Goal: Contribute content

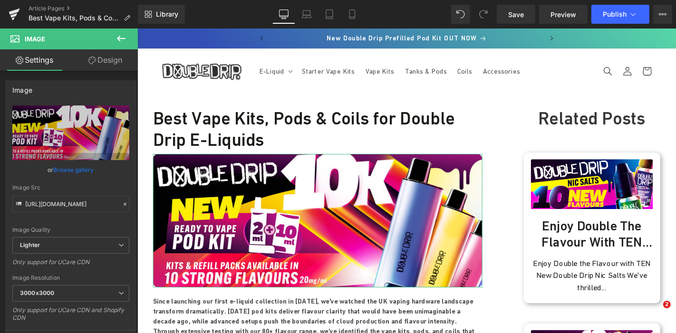
click at [78, 170] on link "Browse gallery" at bounding box center [74, 170] width 40 height 17
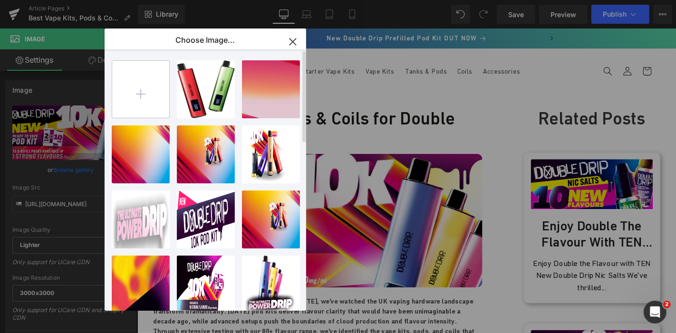
click at [138, 91] on input "file" at bounding box center [140, 89] width 57 height 57
type input "C:\fakepath\Best-Vape-Kits,-Pods-&-Coils-for-Double-Drip-E-Liquids.jpg"
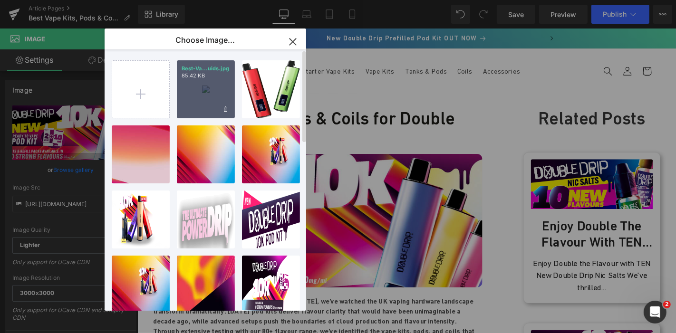
click at [225, 89] on div "Best-Va...uids.jpg 85.42 KB" at bounding box center [206, 89] width 58 height 58
type input "[URL][DOMAIN_NAME]"
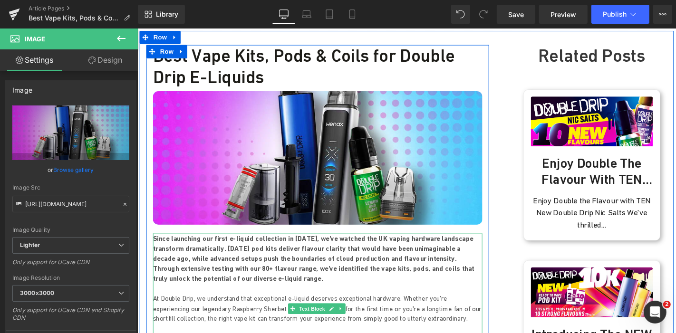
scroll to position [67, 0]
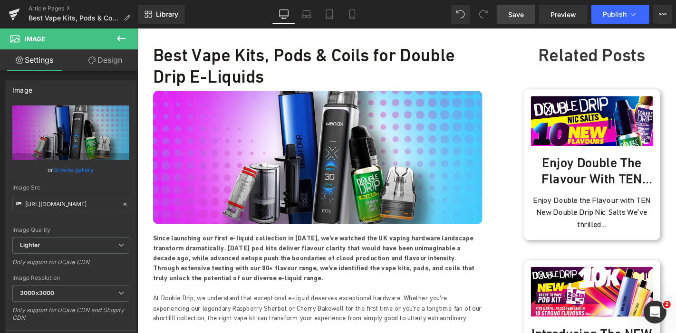
click at [521, 15] on span "Save" at bounding box center [516, 15] width 16 height 10
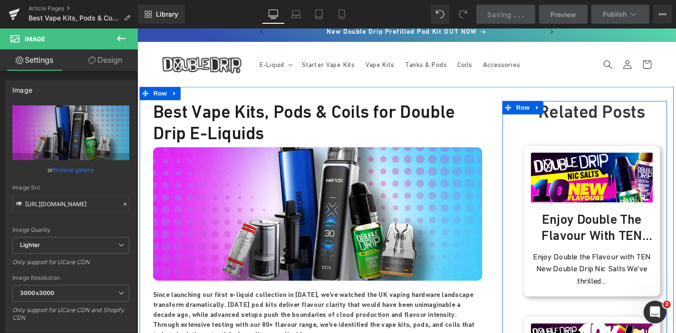
scroll to position [0, 0]
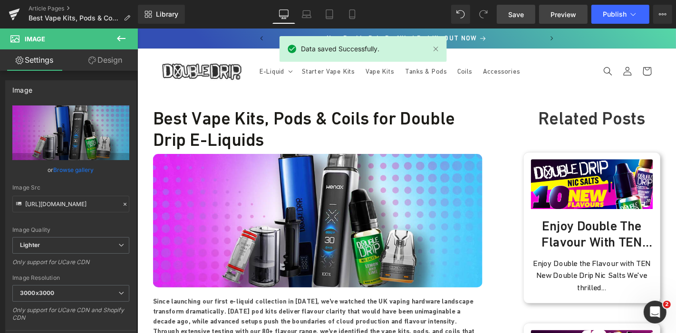
click at [559, 23] on link "Preview" at bounding box center [563, 14] width 48 height 19
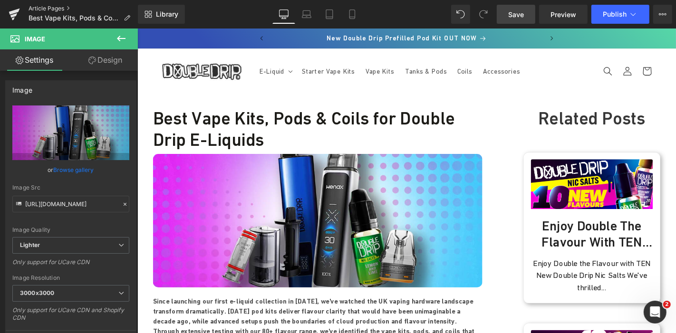
click at [56, 10] on link "Article Pages" at bounding box center [83, 9] width 109 height 8
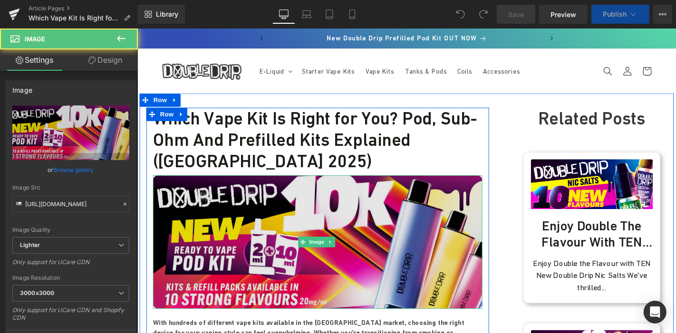
click at [305, 220] on img at bounding box center [329, 256] width 352 height 143
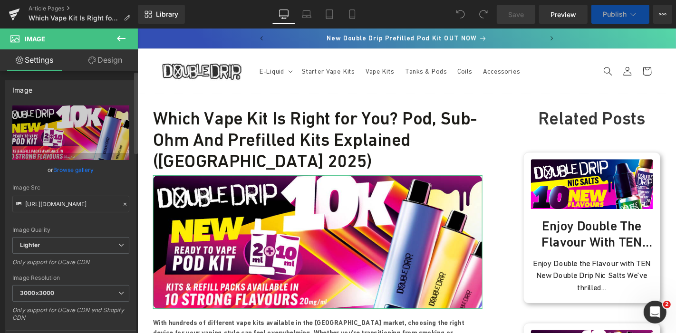
click at [86, 174] on link "Browse gallery" at bounding box center [74, 170] width 40 height 17
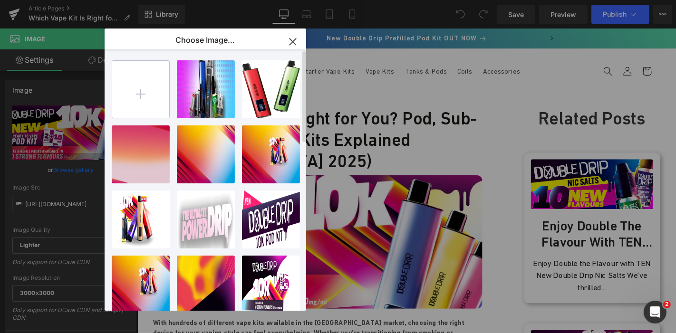
click at [153, 100] on input "file" at bounding box center [140, 89] width 57 height 57
type input "C:\fakepath\Which-Vape-Kit-Is-Right-for-You-Pod,-Sub-Ohm-&-Prefilled-Kits-Expla…"
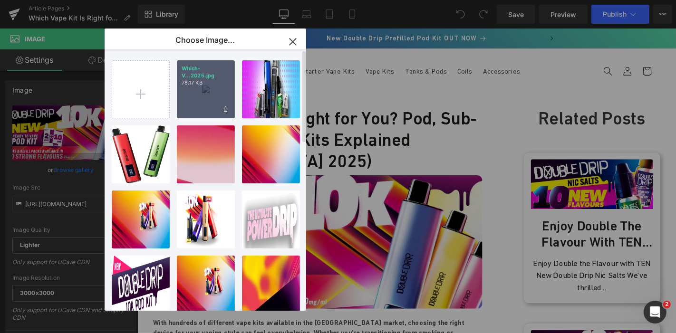
click at [198, 94] on div "Which-V...2025.jpg 78.17 KB" at bounding box center [206, 89] width 58 height 58
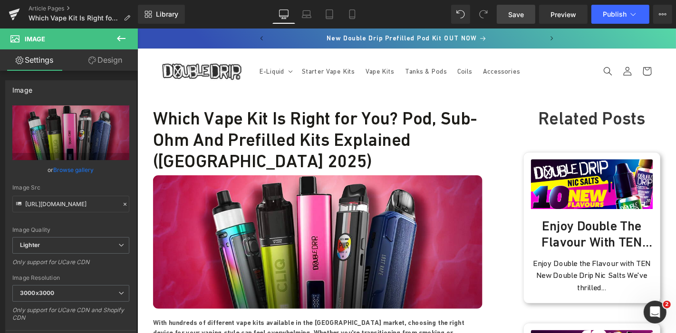
click at [514, 7] on link "Save" at bounding box center [515, 14] width 38 height 19
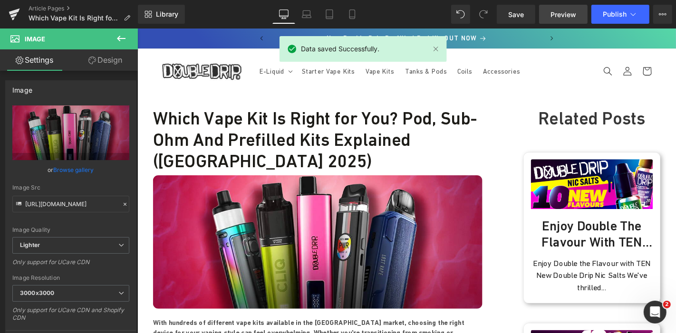
click at [552, 14] on span "Preview" at bounding box center [563, 15] width 26 height 10
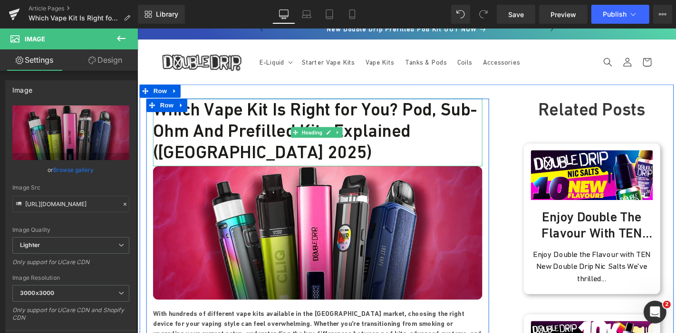
scroll to position [11, 0]
